Goal: Task Accomplishment & Management: Complete application form

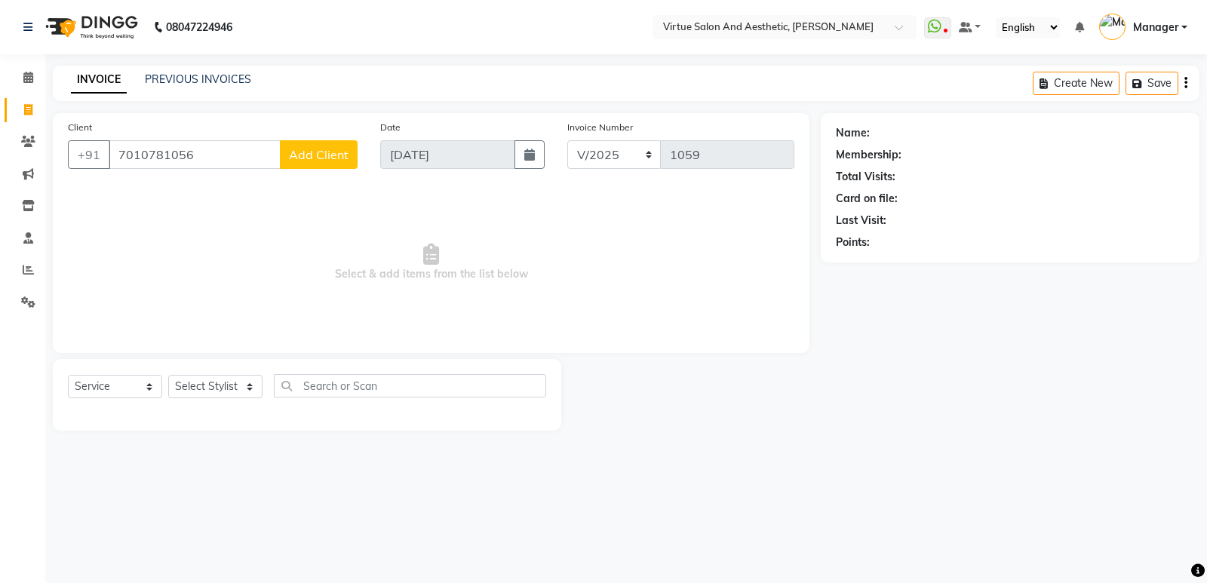
select select "service"
click at [222, 75] on link "PREVIOUS INVOICES" at bounding box center [198, 79] width 106 height 14
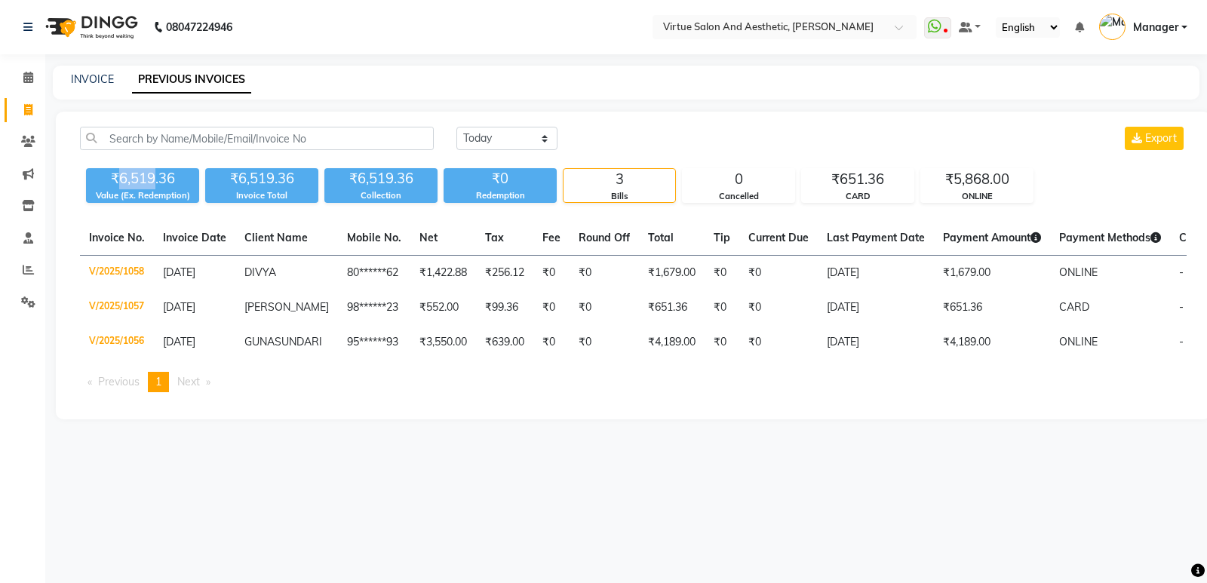
drag, startPoint x: 118, startPoint y: 174, endPoint x: 152, endPoint y: 187, distance: 37.3
click at [152, 187] on div "₹6,519.36" at bounding box center [142, 178] width 113 height 21
click at [108, 69] on div "INVOICE PREVIOUS INVOICES" at bounding box center [626, 83] width 1147 height 34
click at [90, 72] on link "INVOICE" at bounding box center [92, 79] width 43 height 14
select select "service"
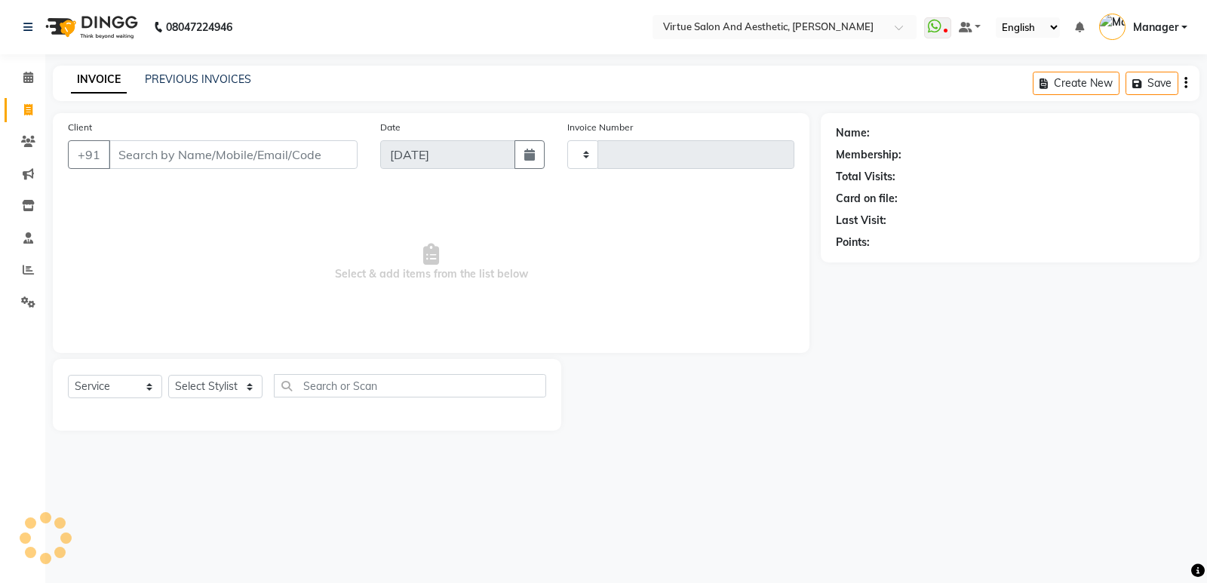
type input "1059"
select select "4611"
click at [183, 159] on input "Client" at bounding box center [233, 154] width 249 height 29
click at [199, 151] on input "Client" at bounding box center [233, 154] width 249 height 29
paste input "9790889705"
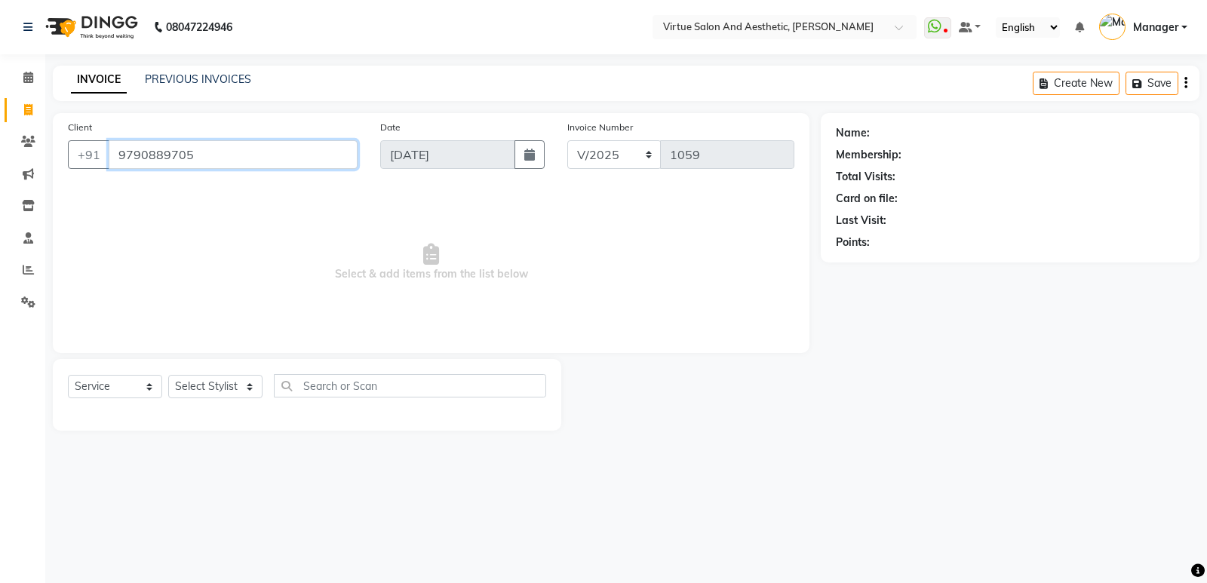
type input "9790889705"
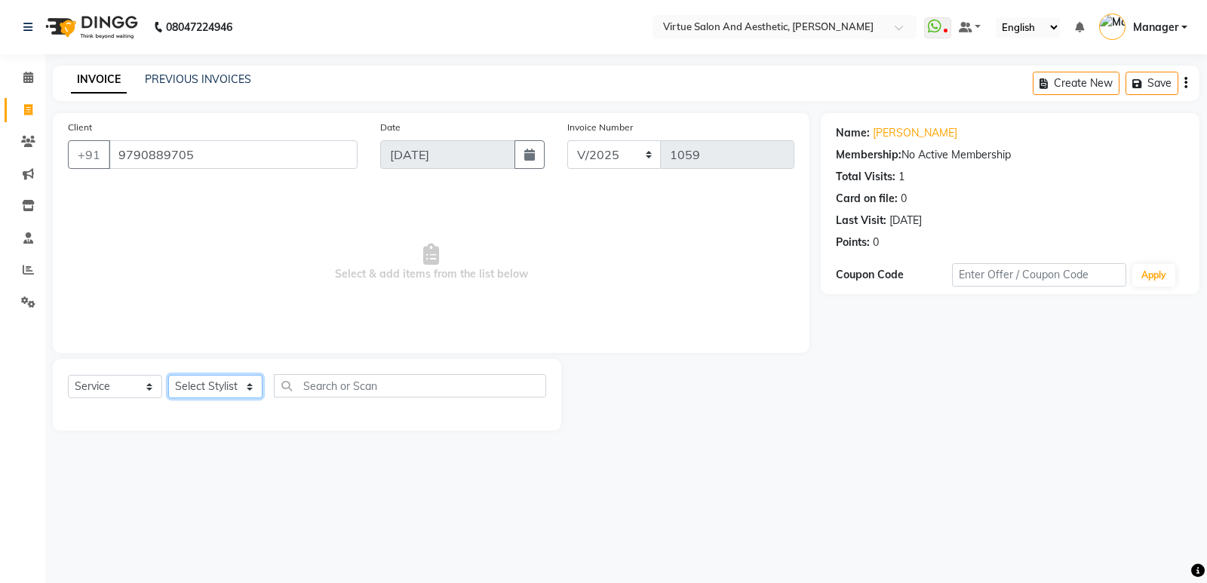
click at [238, 386] on select "Select Stylist ADMIN Akhila Ashwini ASWANI CATHELIN DIVYA Inba Kanna keerthana …" at bounding box center [215, 386] width 94 height 23
select select "90679"
click at [168, 375] on select "Select Stylist ADMIN Akhila Ashwini ASWANI CATHELIN DIVYA Inba Kanna keerthana …" at bounding box center [215, 386] width 94 height 23
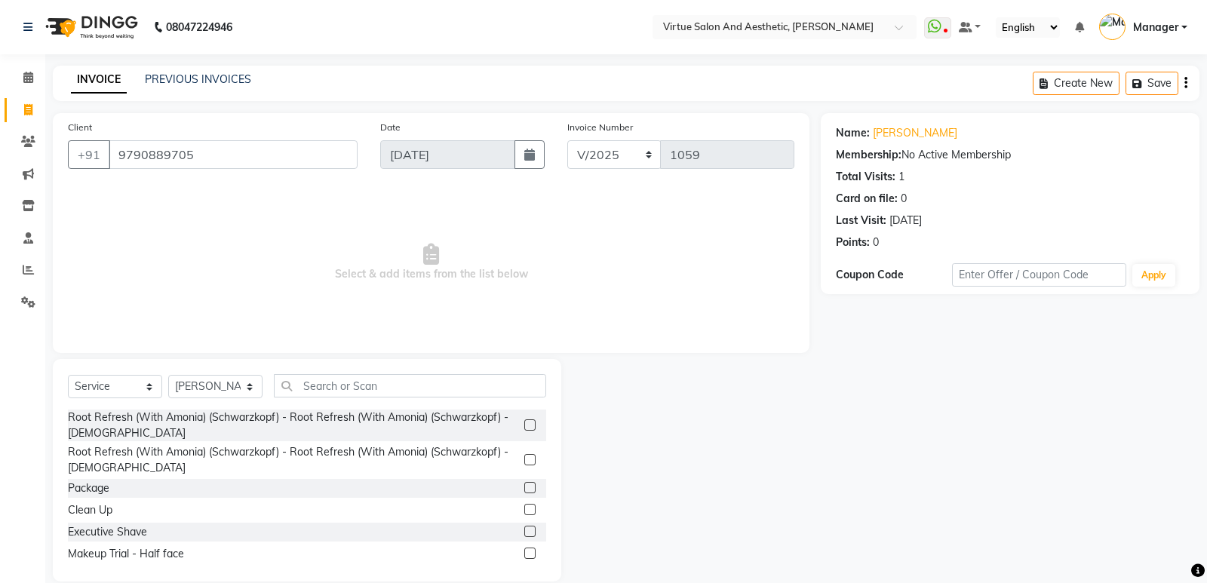
click at [319, 367] on div "Select Service Product Membership Package Voucher Prepaid Gift Card Select Styl…" at bounding box center [307, 470] width 509 height 223
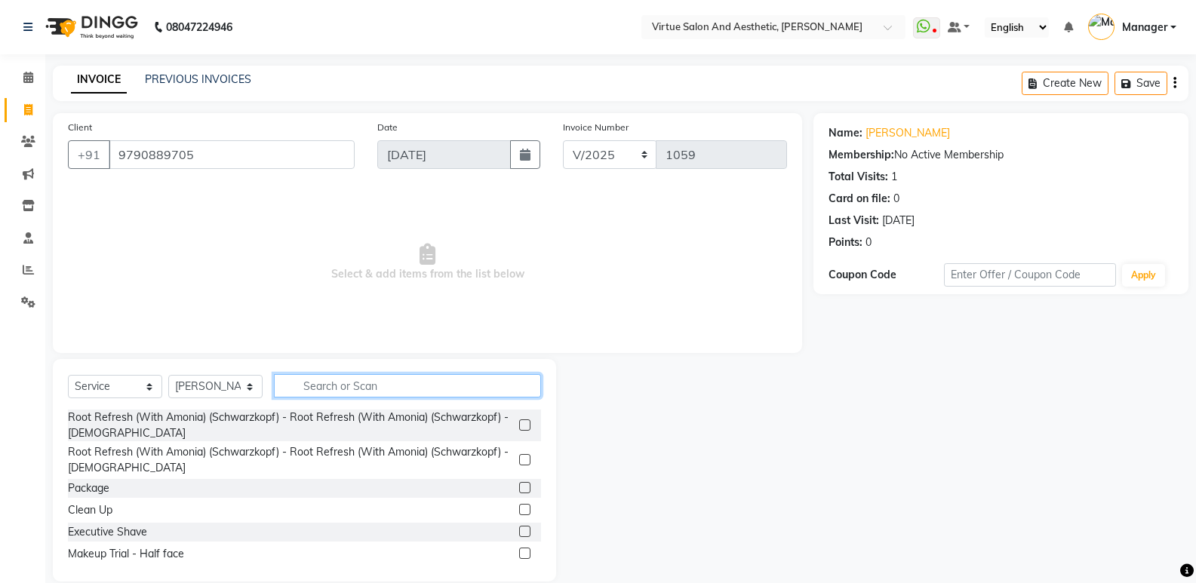
click at [324, 380] on input "text" at bounding box center [407, 385] width 267 height 23
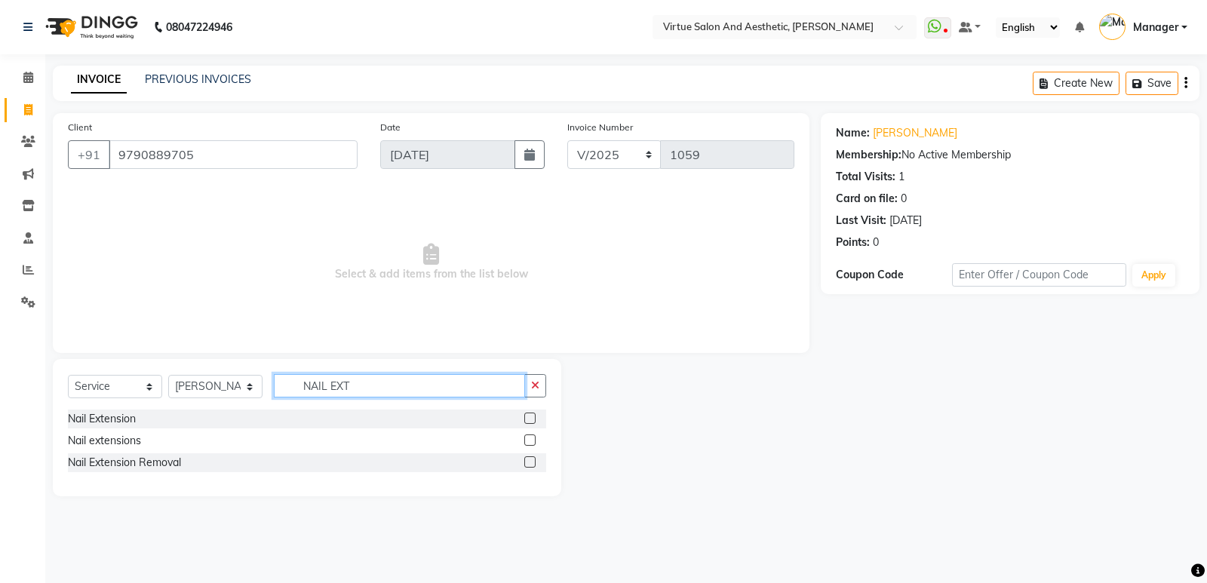
type input "NAIL EXT"
click at [534, 420] on label at bounding box center [529, 418] width 11 height 11
click at [534, 420] on input "checkbox" at bounding box center [529, 419] width 10 height 10
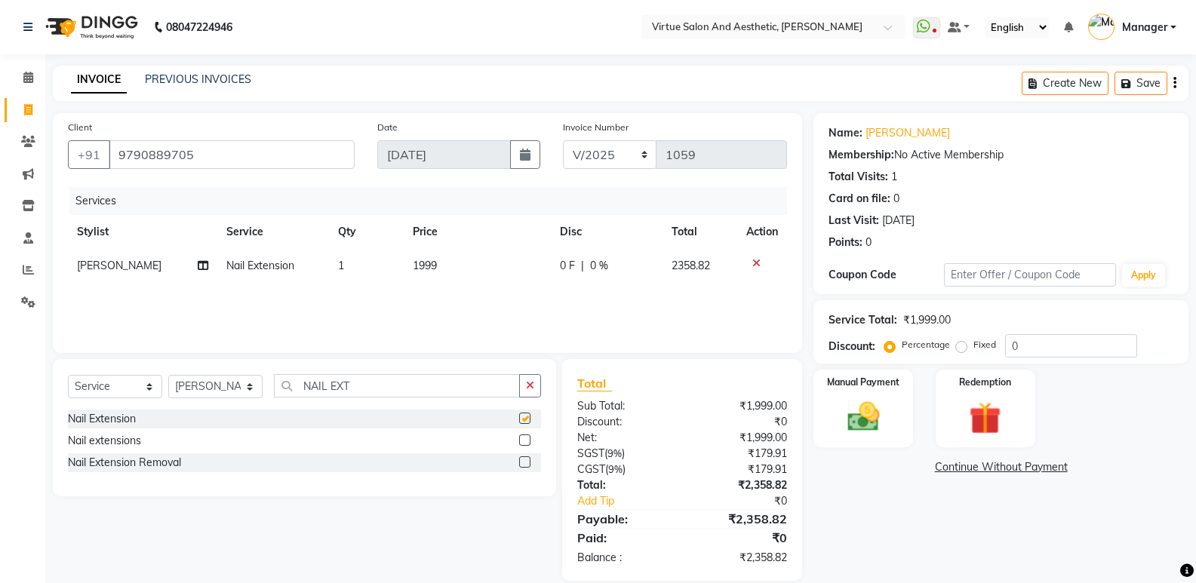
checkbox input "false"
drag, startPoint x: 370, startPoint y: 378, endPoint x: 195, endPoint y: 381, distance: 174.3
click at [195, 381] on div "Select Service Product Membership Package Voucher Prepaid Gift Card Select Styl…" at bounding box center [304, 391] width 473 height 35
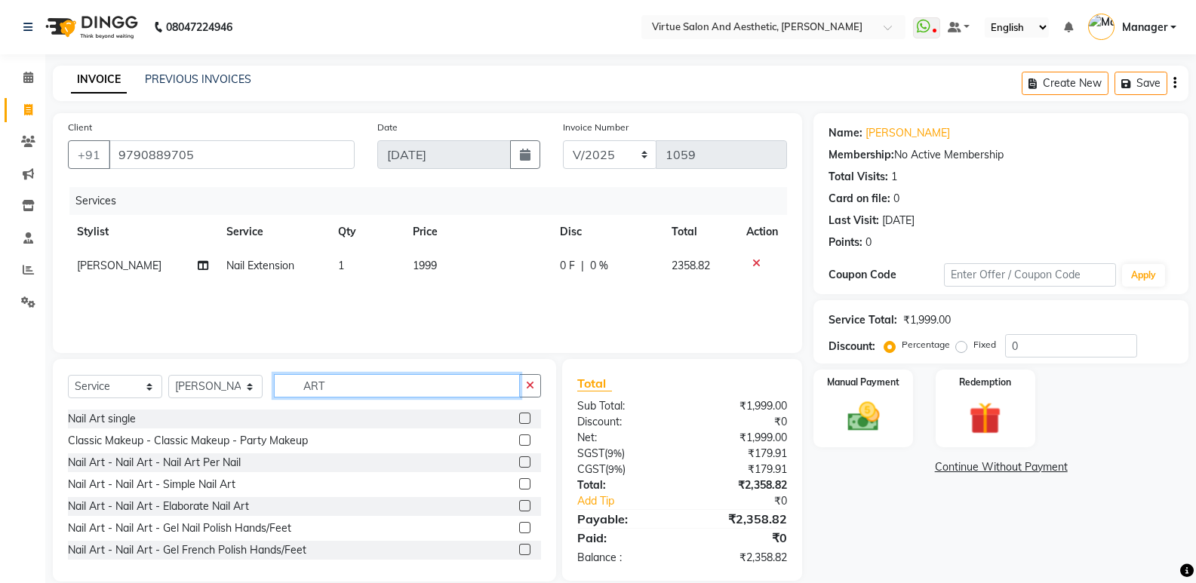
type input "ART"
click at [506, 420] on div "Nail Art single" at bounding box center [304, 419] width 473 height 19
click at [519, 421] on label at bounding box center [524, 418] width 11 height 11
click at [519, 421] on input "checkbox" at bounding box center [524, 419] width 10 height 10
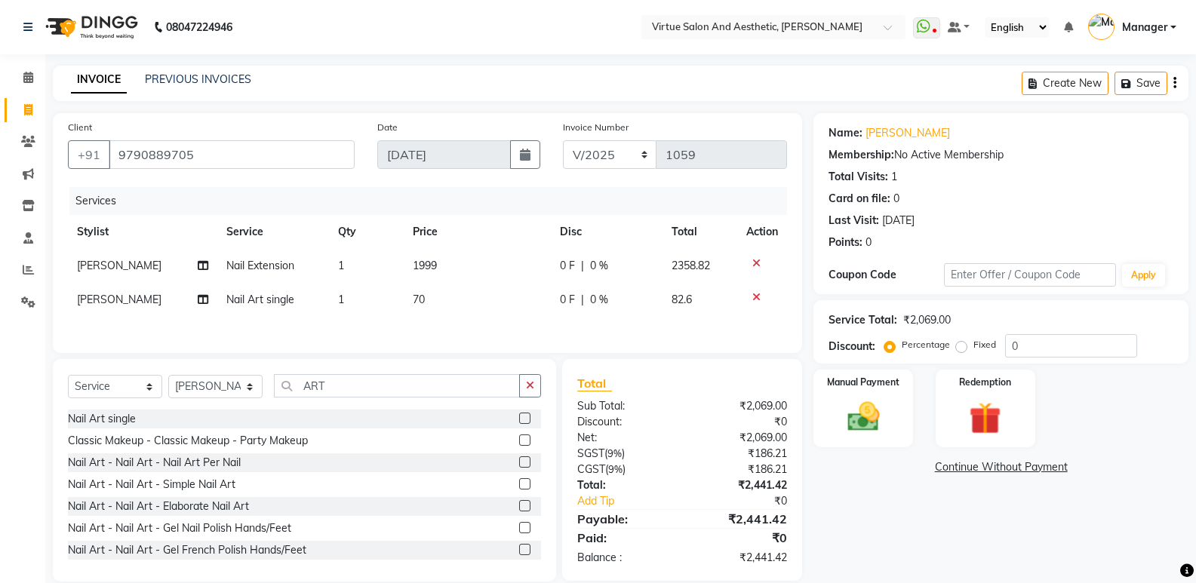
checkbox input "false"
click at [395, 293] on td "1" at bounding box center [366, 300] width 75 height 34
select select "90679"
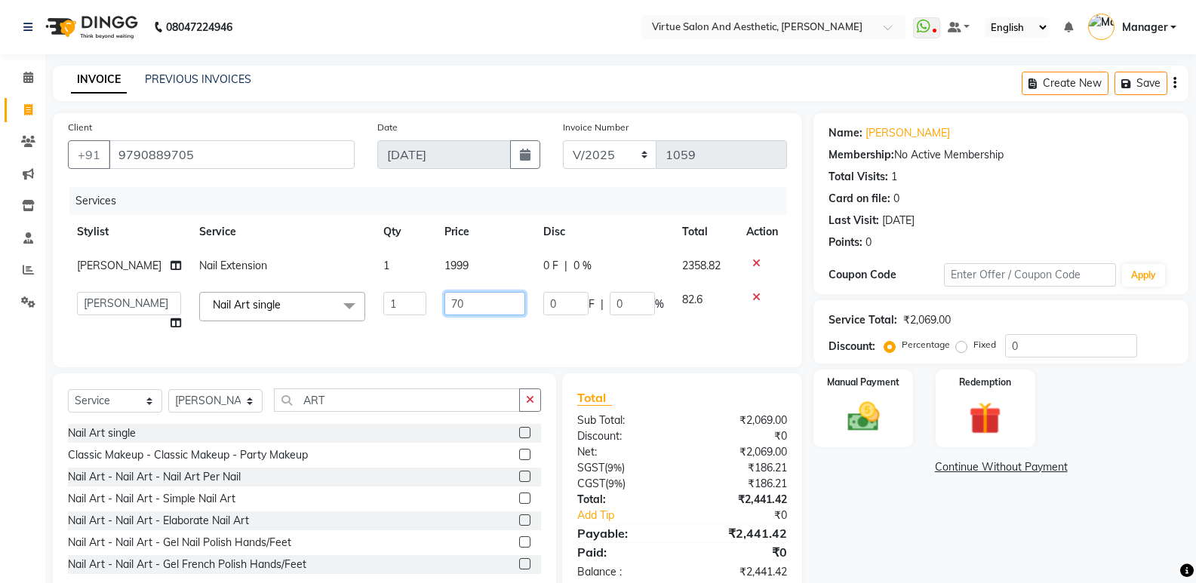
click at [444, 306] on input "70" at bounding box center [484, 303] width 81 height 23
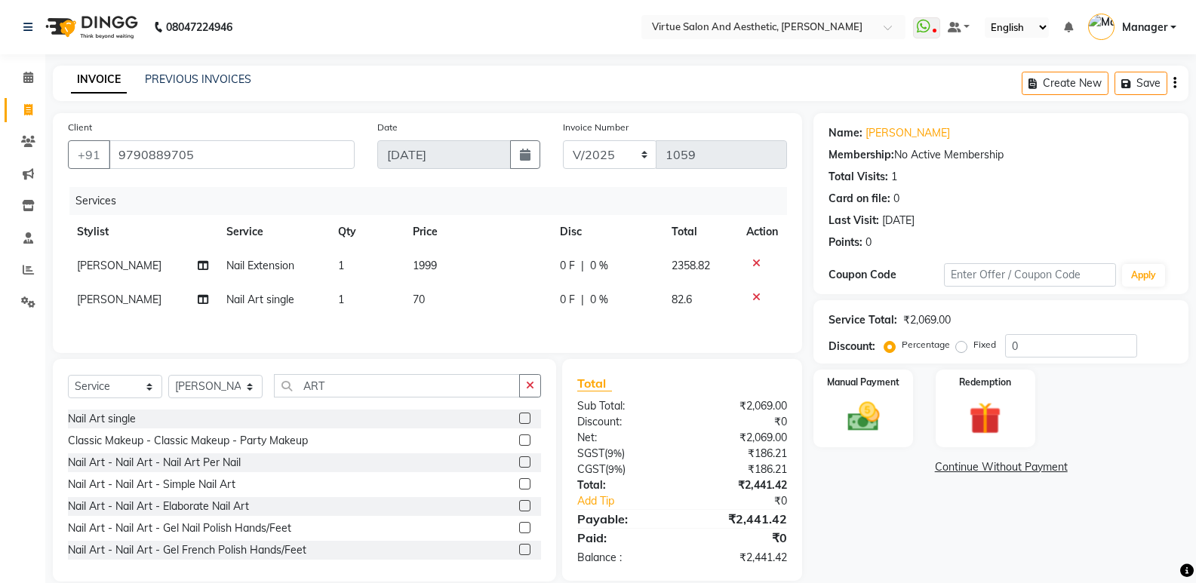
click at [373, 305] on td "1" at bounding box center [366, 300] width 75 height 34
select select "90679"
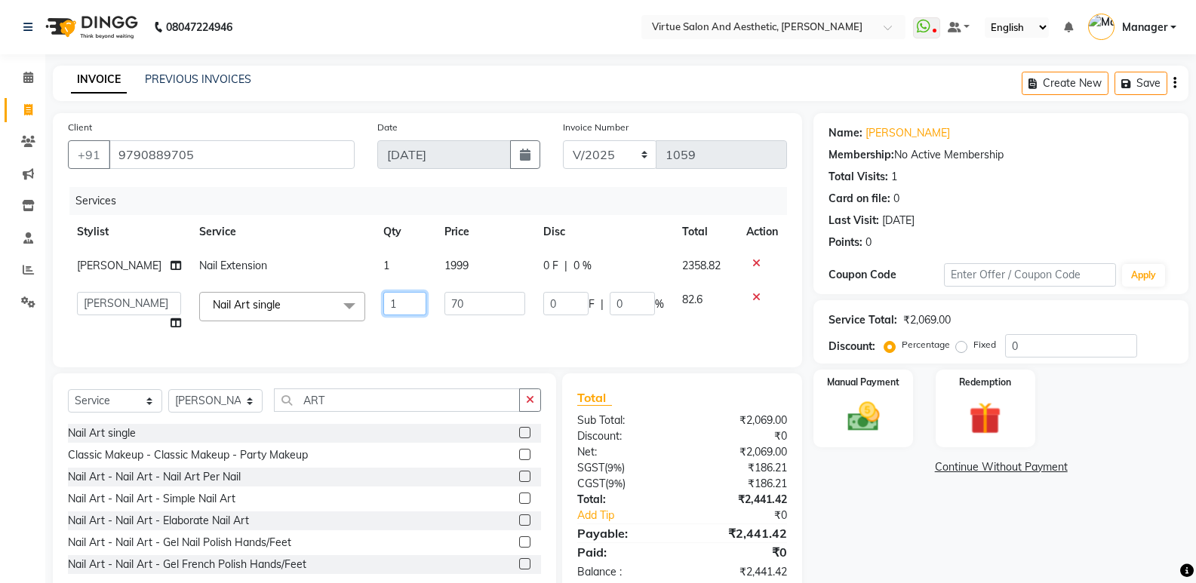
click at [348, 302] on tr "ADMIN Akhila Ashwini ASWANI CATHELIN DIVYA Inba Kanna keerthana Mahesh Manager …" at bounding box center [427, 311] width 719 height 57
type input "2"
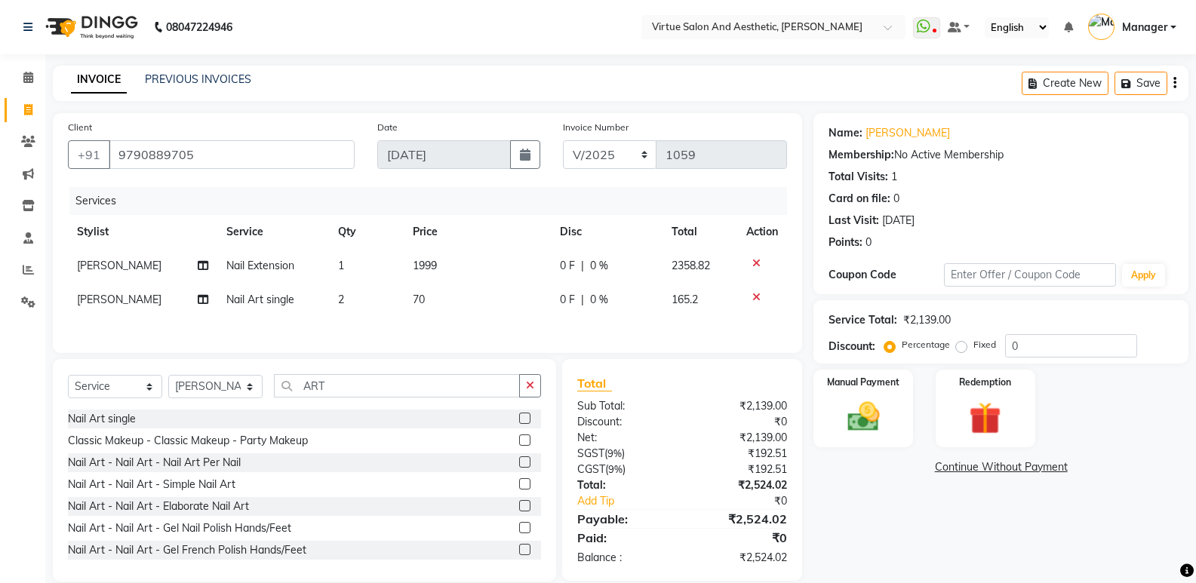
click at [407, 294] on td "70" at bounding box center [478, 300] width 148 height 34
select select "90679"
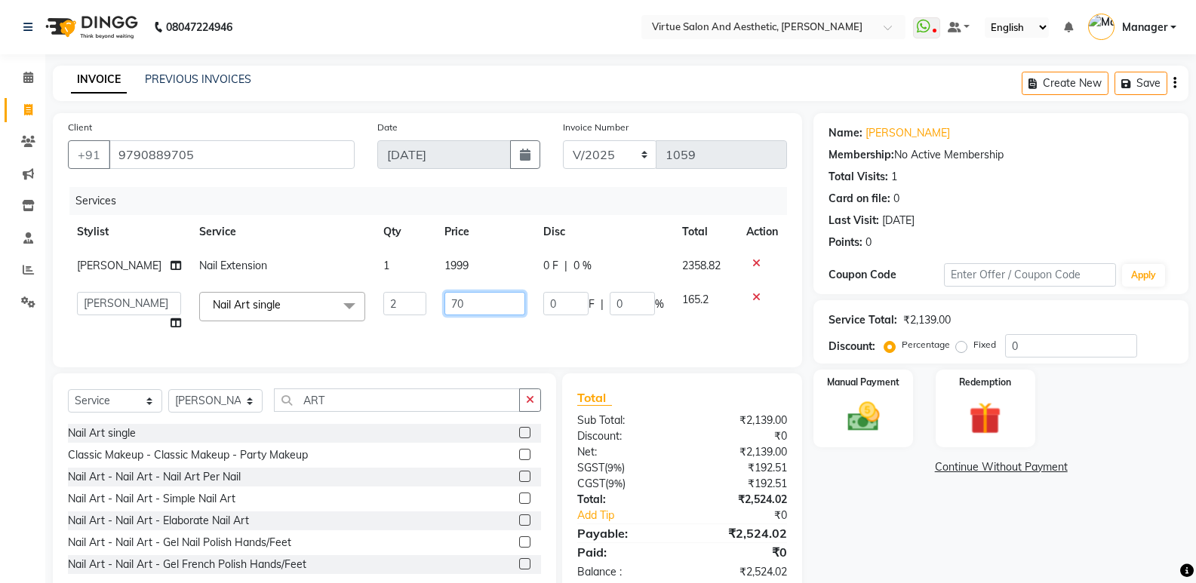
drag, startPoint x: 463, startPoint y: 306, endPoint x: 395, endPoint y: 306, distance: 67.9
click at [395, 306] on tr "ADMIN Akhila Ashwini ASWANI CATHELIN DIVYA Inba Kanna keerthana Mahesh Manager …" at bounding box center [427, 311] width 719 height 57
type input "120"
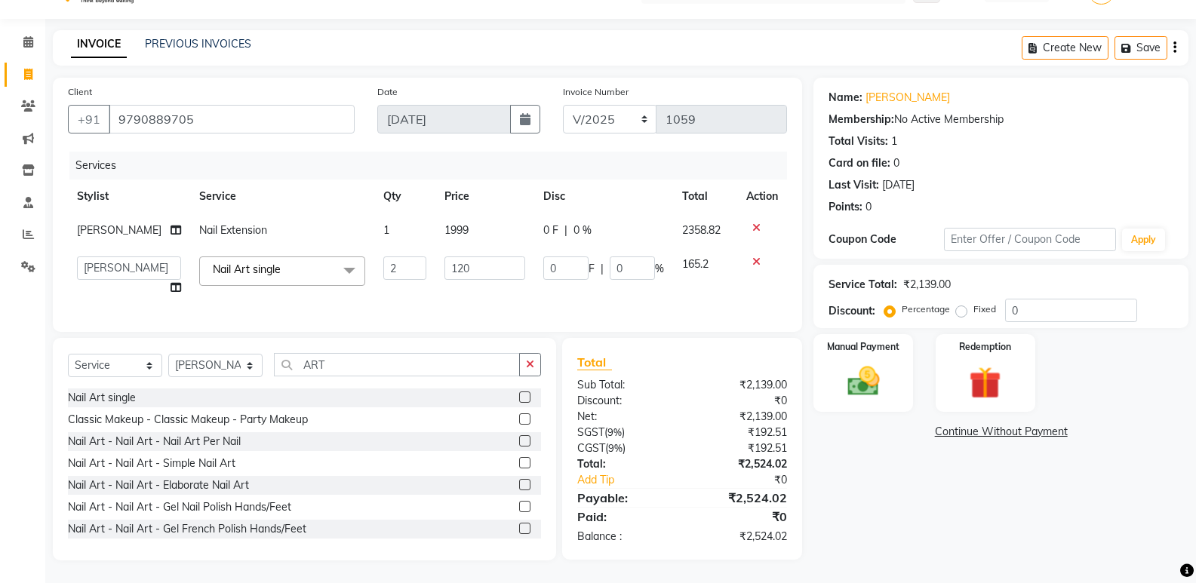
scroll to position [23, 0]
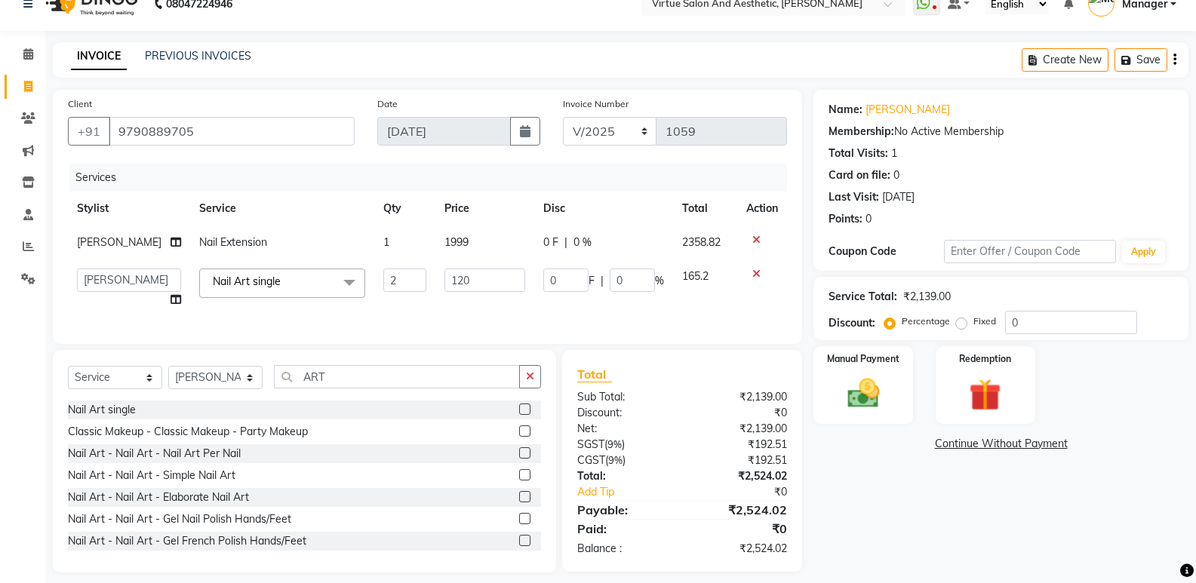
click at [982, 517] on div "Name: Saranya Membership: No Active Membership Total Visits: 1 Card on file: 0 …" at bounding box center [1006, 331] width 386 height 483
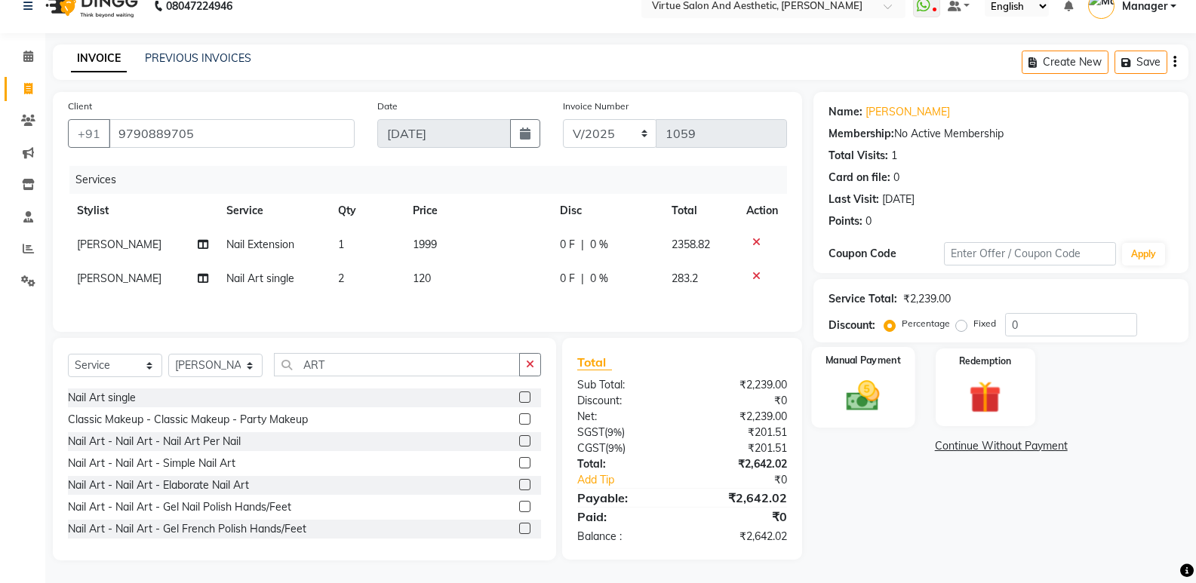
click at [887, 402] on img at bounding box center [863, 396] width 54 height 38
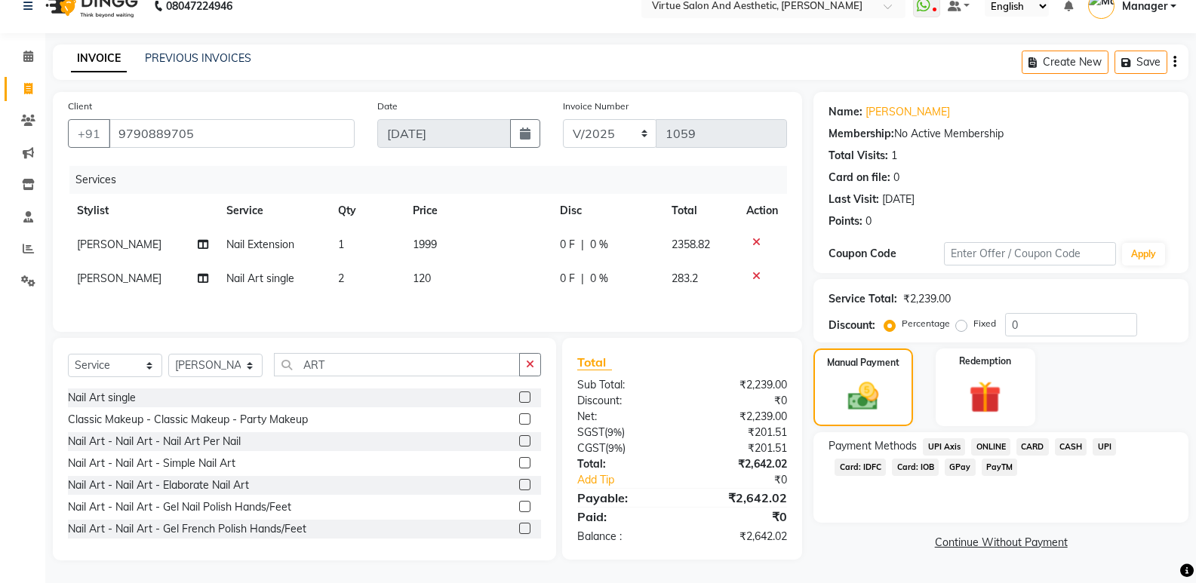
click at [998, 447] on span "ONLINE" at bounding box center [990, 446] width 39 height 17
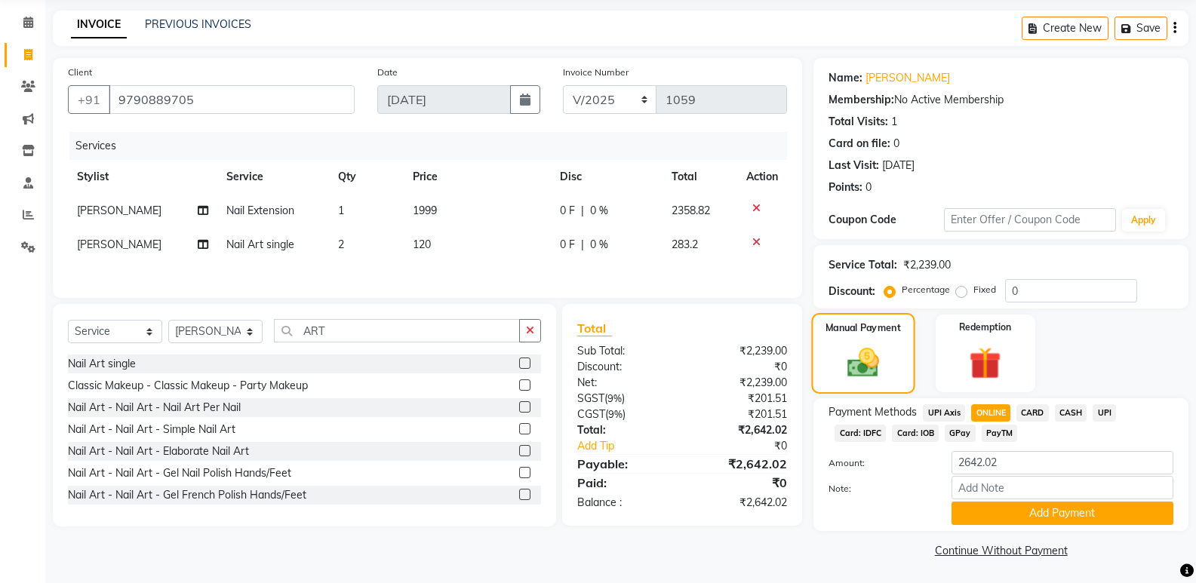
scroll to position [57, 0]
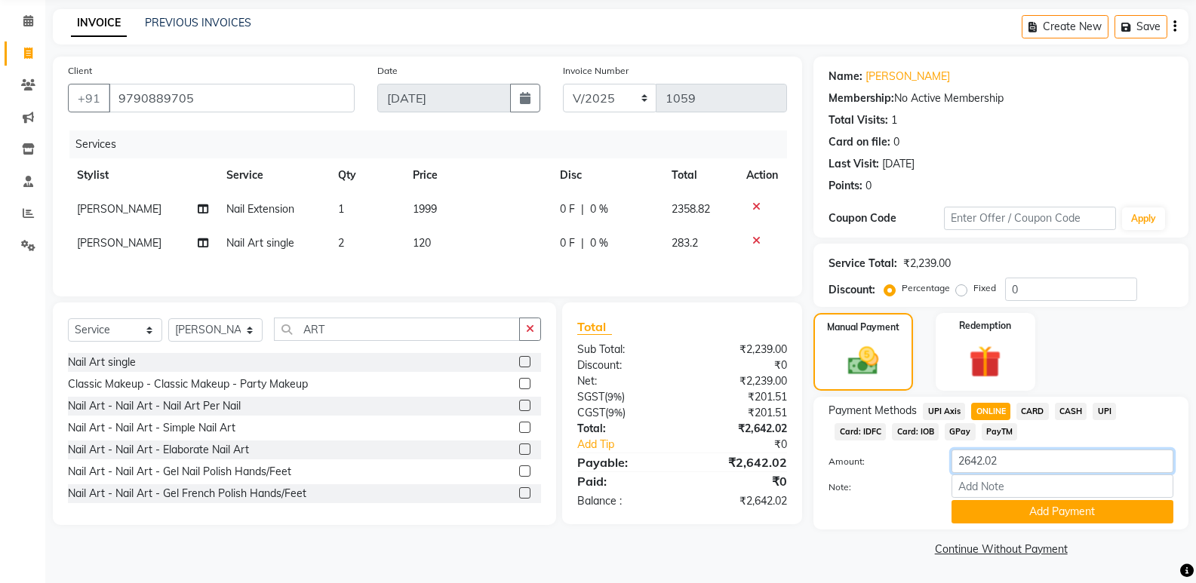
click at [1021, 468] on input "2642.02" at bounding box center [1062, 461] width 222 height 23
click at [1063, 515] on button "Add Payment" at bounding box center [1062, 511] width 222 height 23
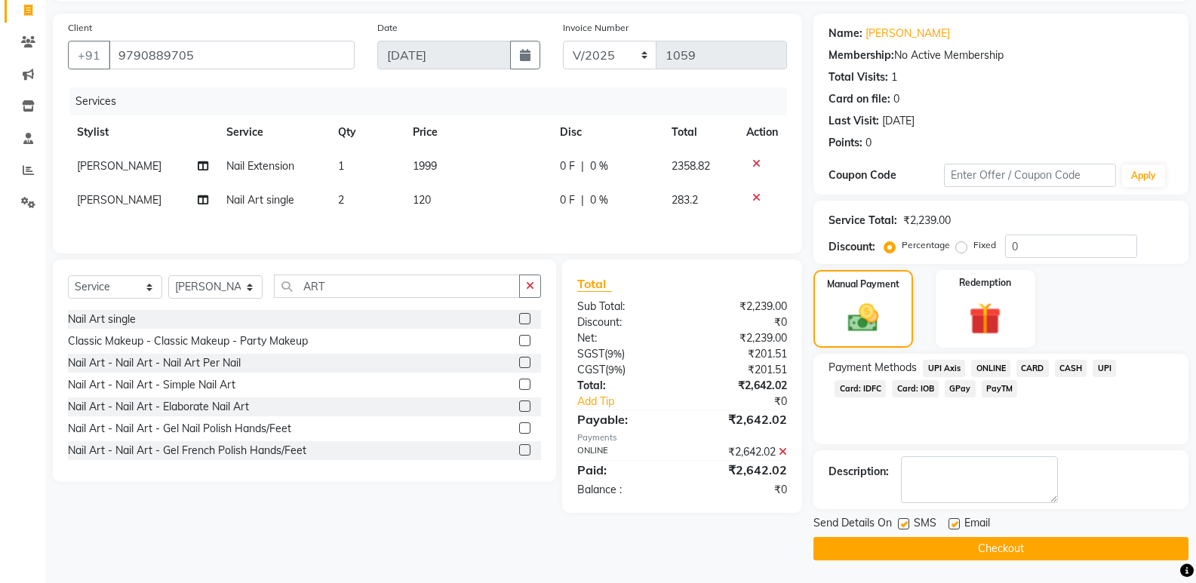
click at [1019, 541] on button "Checkout" at bounding box center [1000, 548] width 375 height 23
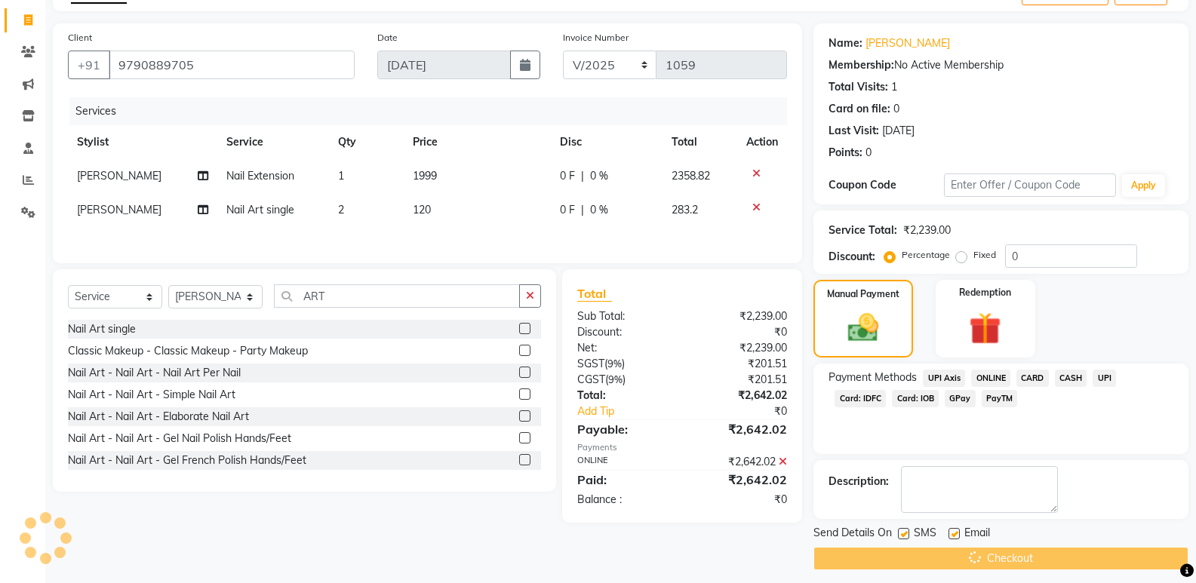
scroll to position [24, 0]
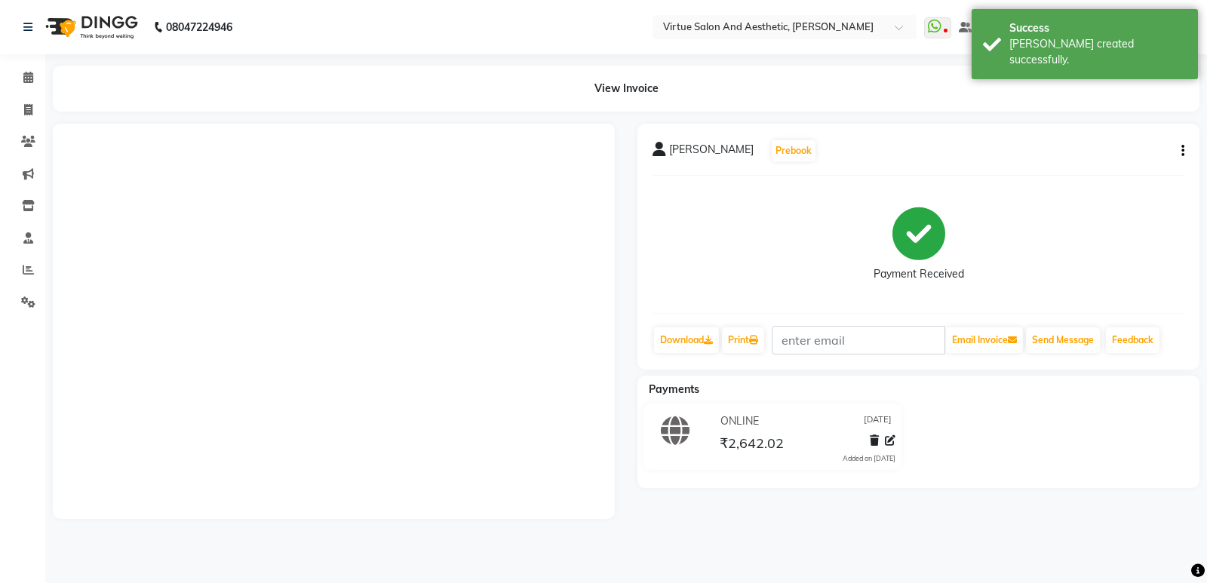
click at [42, 107] on div "View Invoice" at bounding box center [626, 89] width 1170 height 46
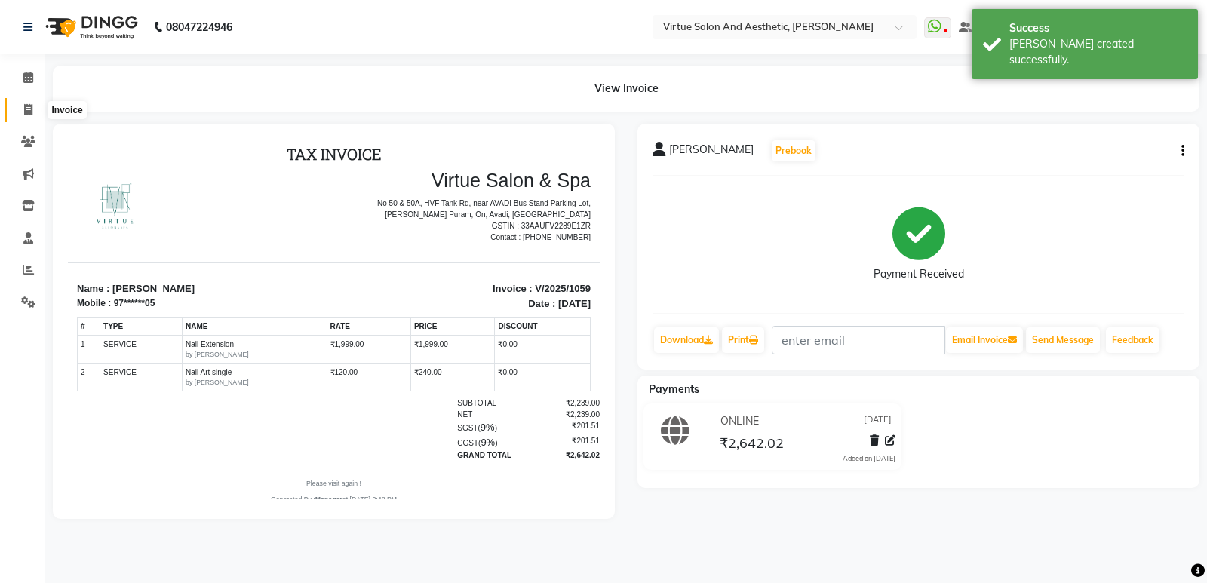
click at [32, 112] on icon at bounding box center [28, 109] width 8 height 11
select select "service"
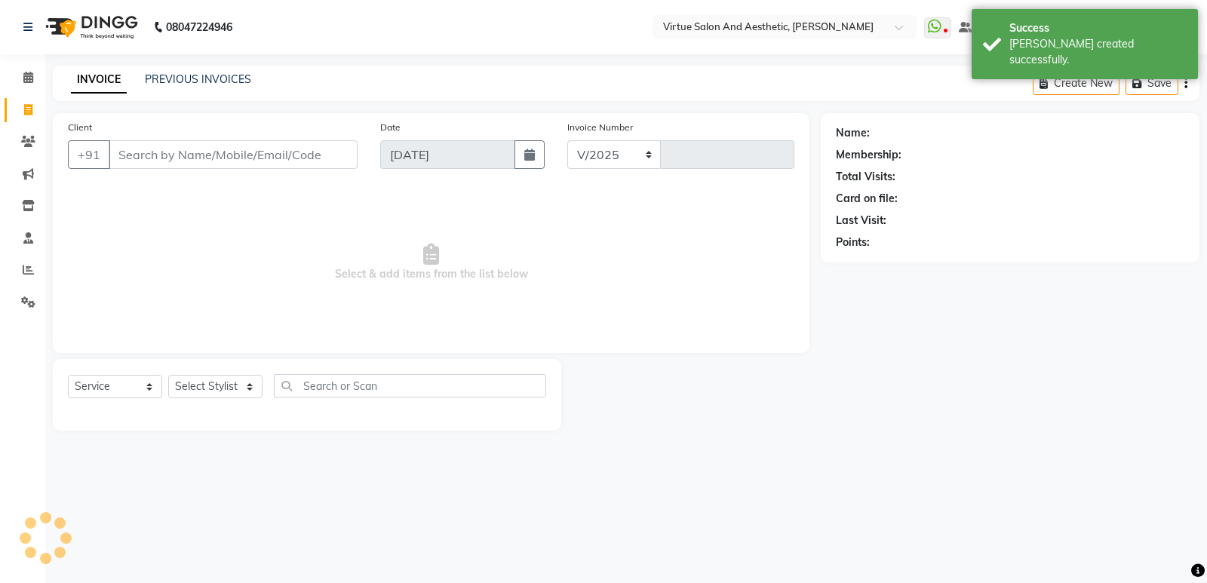
select select "4611"
type input "1060"
click at [218, 81] on link "PREVIOUS INVOICES" at bounding box center [198, 79] width 106 height 14
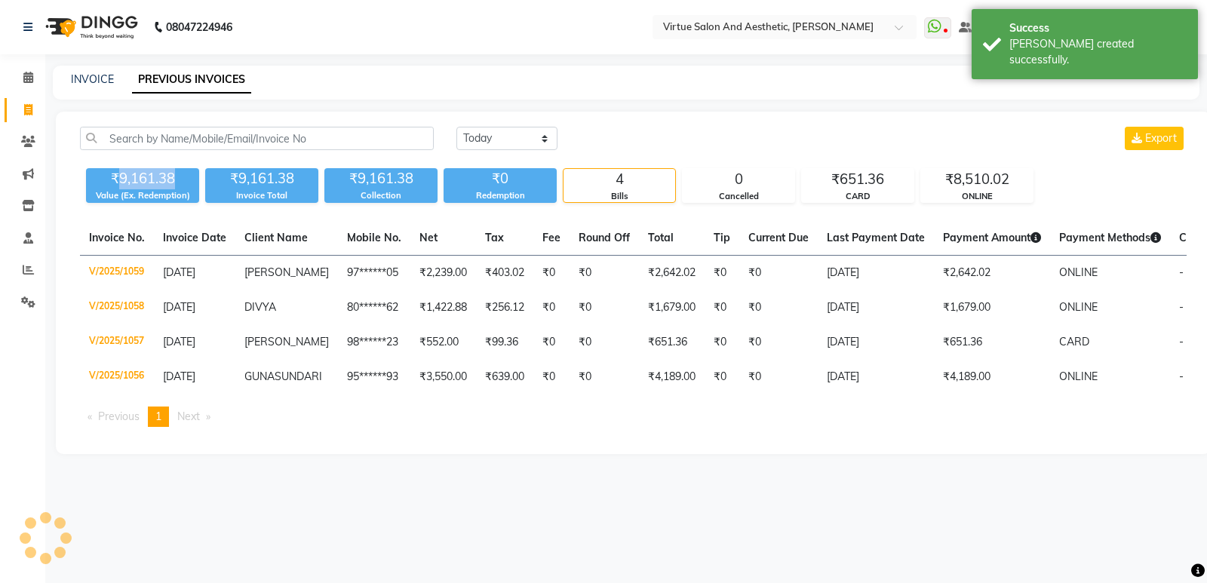
drag, startPoint x: 121, startPoint y: 172, endPoint x: 198, endPoint y: 174, distance: 77.0
click at [198, 174] on div "₹9,161.38" at bounding box center [142, 178] width 113 height 21
drag, startPoint x: 123, startPoint y: 182, endPoint x: 156, endPoint y: 180, distance: 33.2
click at [156, 180] on div "₹9,161.38" at bounding box center [142, 178] width 113 height 21
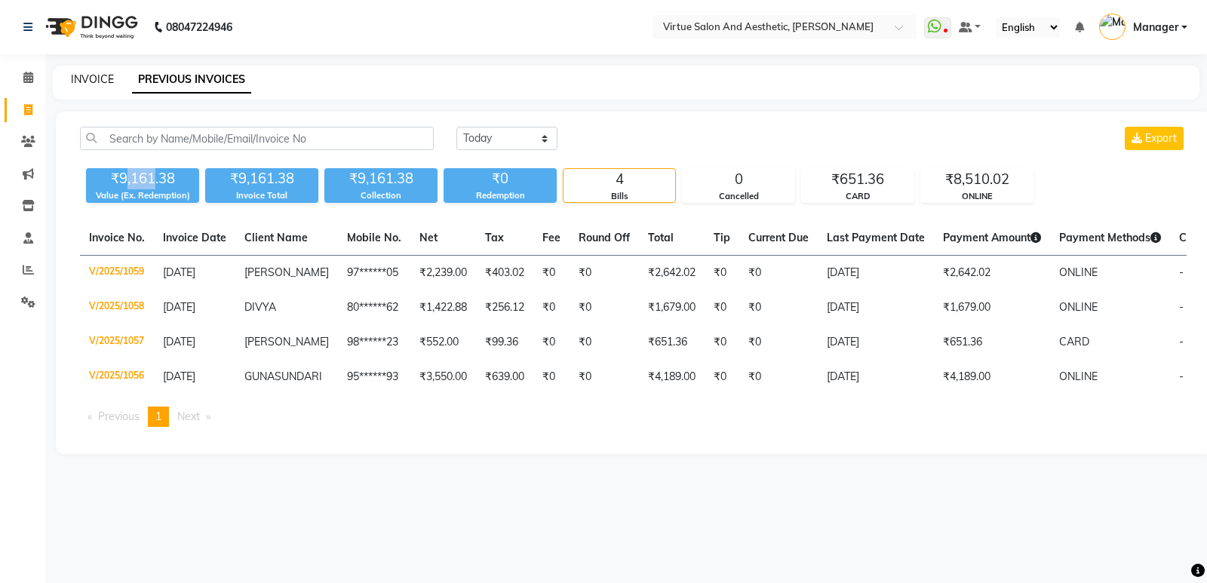
click at [100, 82] on link "INVOICE" at bounding box center [92, 79] width 43 height 14
select select "service"
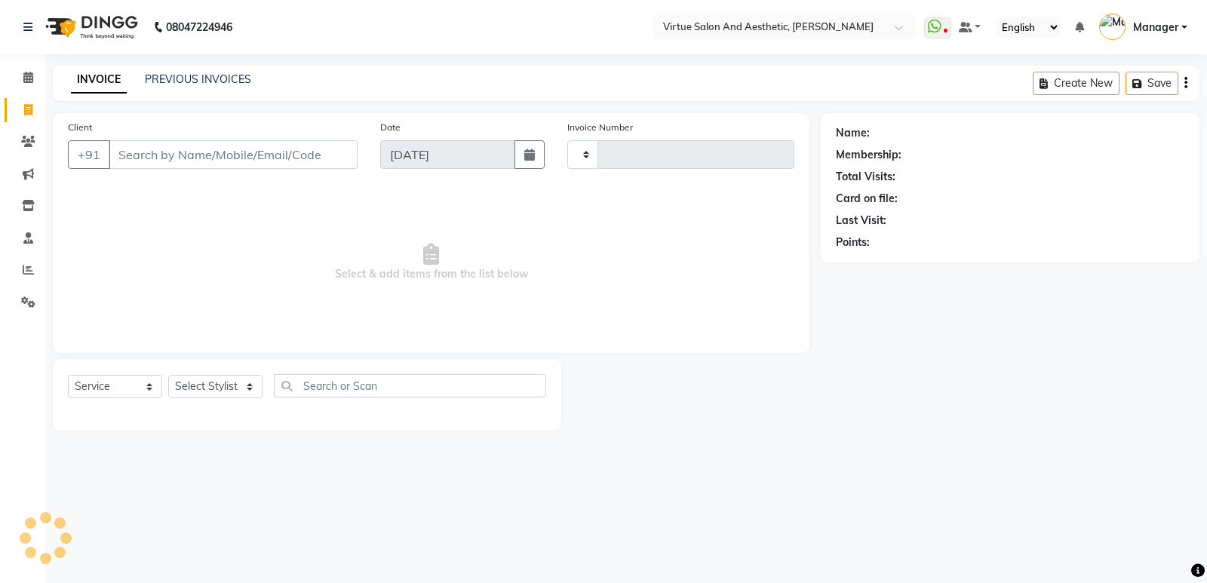
type input "1060"
select select "4611"
click at [165, 158] on input "Client" at bounding box center [233, 154] width 249 height 29
type input "8838473232"
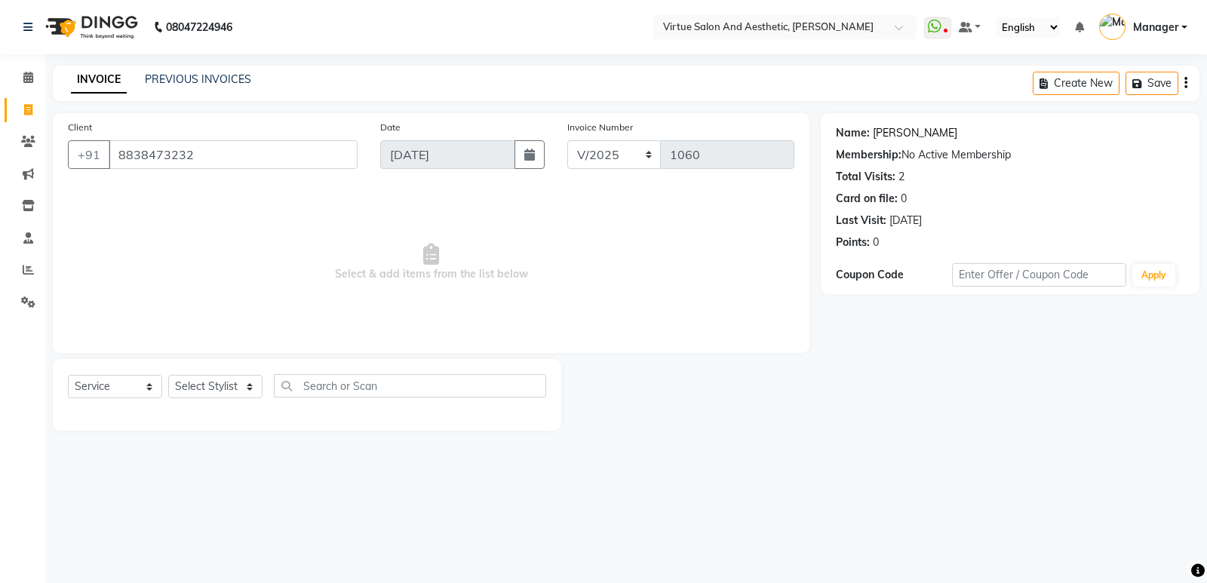
click at [883, 130] on link "Vignesh" at bounding box center [915, 133] width 85 height 16
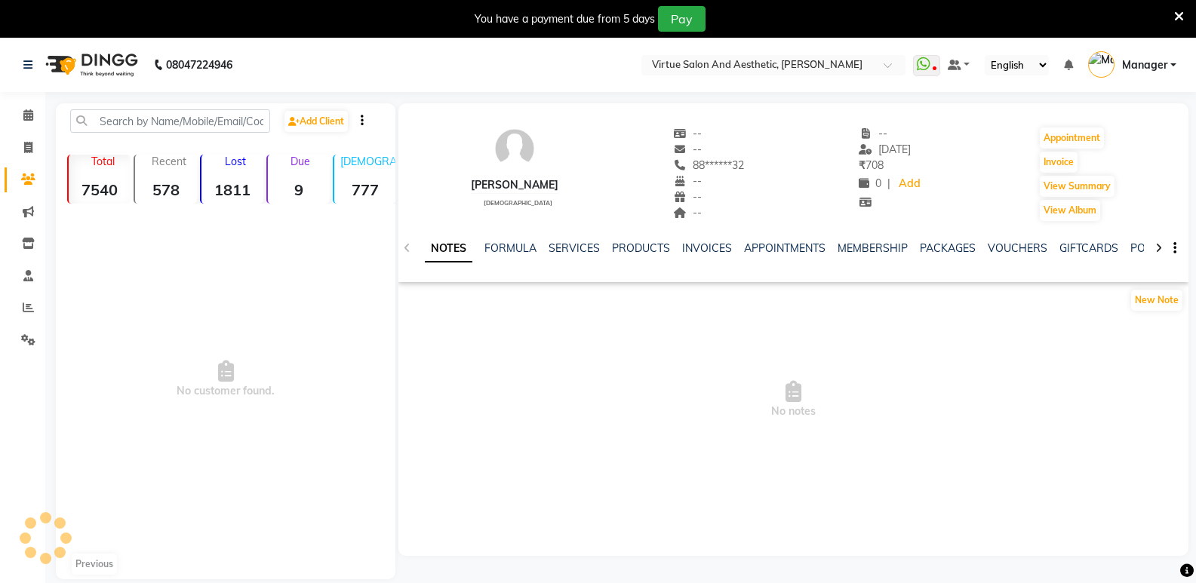
select select "en"
